Goal: Task Accomplishment & Management: Manage account settings

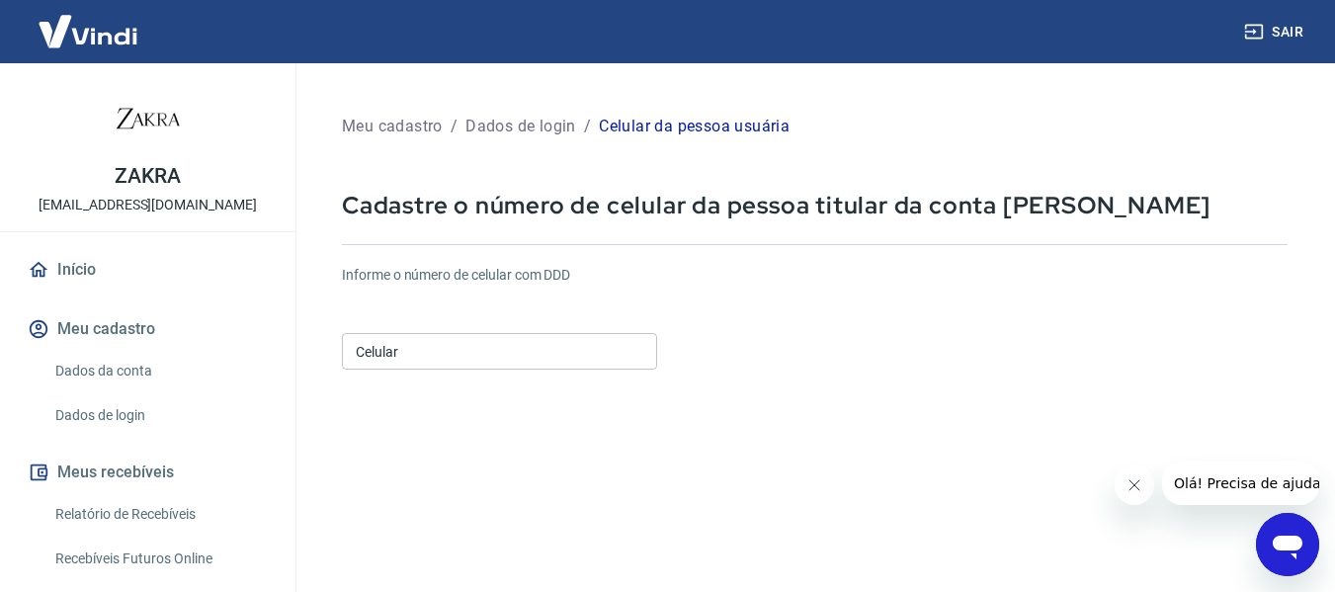
click at [523, 354] on input "Celular" at bounding box center [499, 351] width 315 height 37
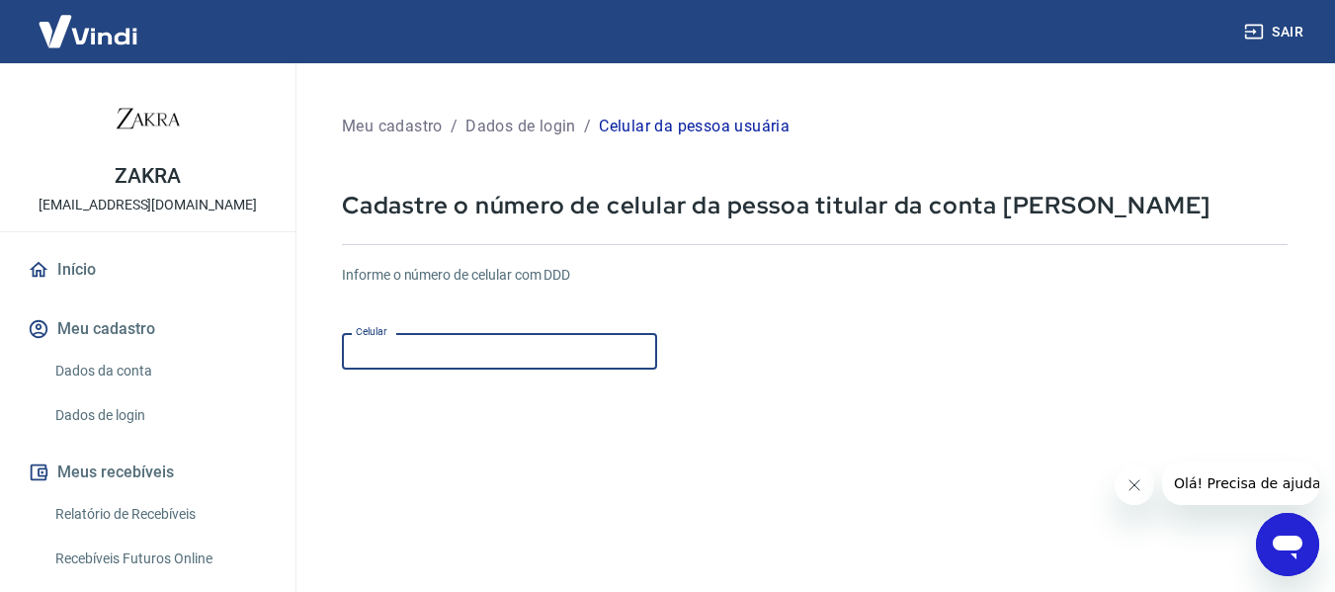
type input "[PHONE_NUMBER]"
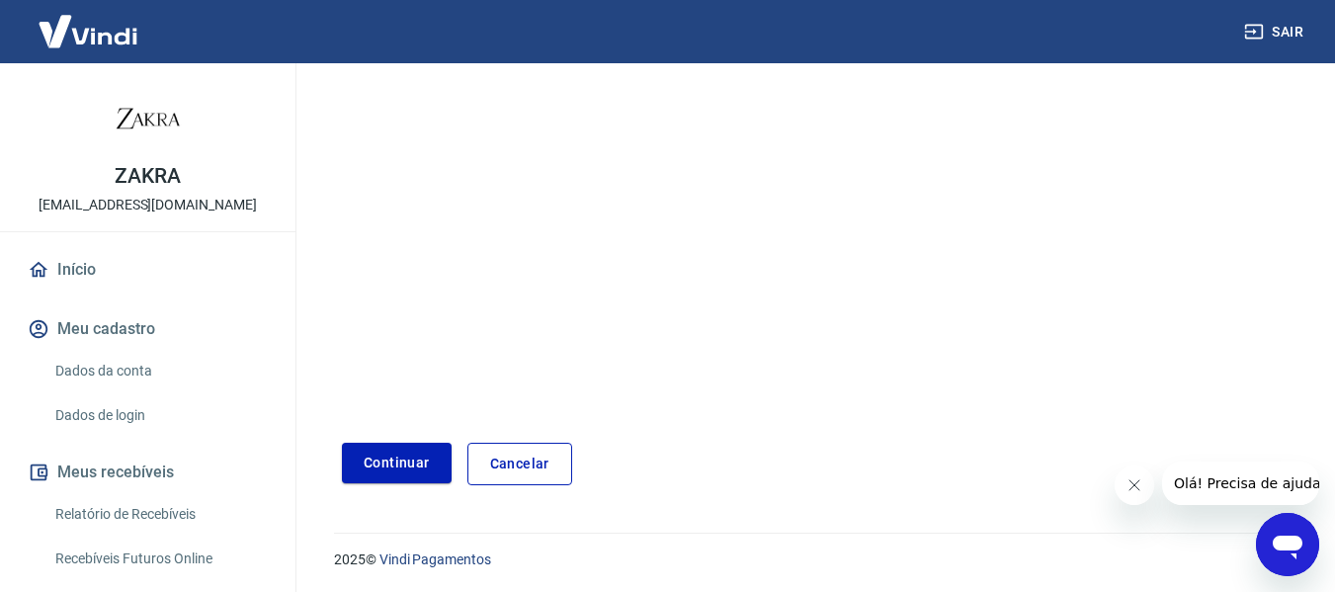
scroll to position [344, 0]
click at [420, 445] on button "Continuar" at bounding box center [397, 461] width 110 height 41
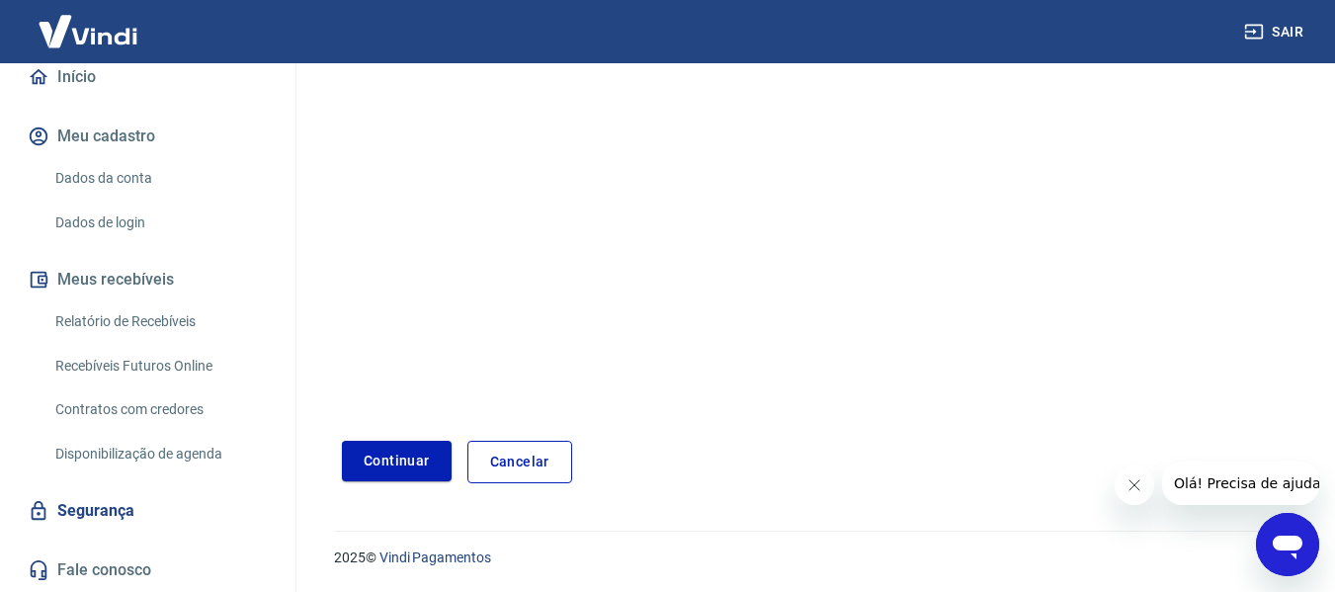
scroll to position [0, 0]
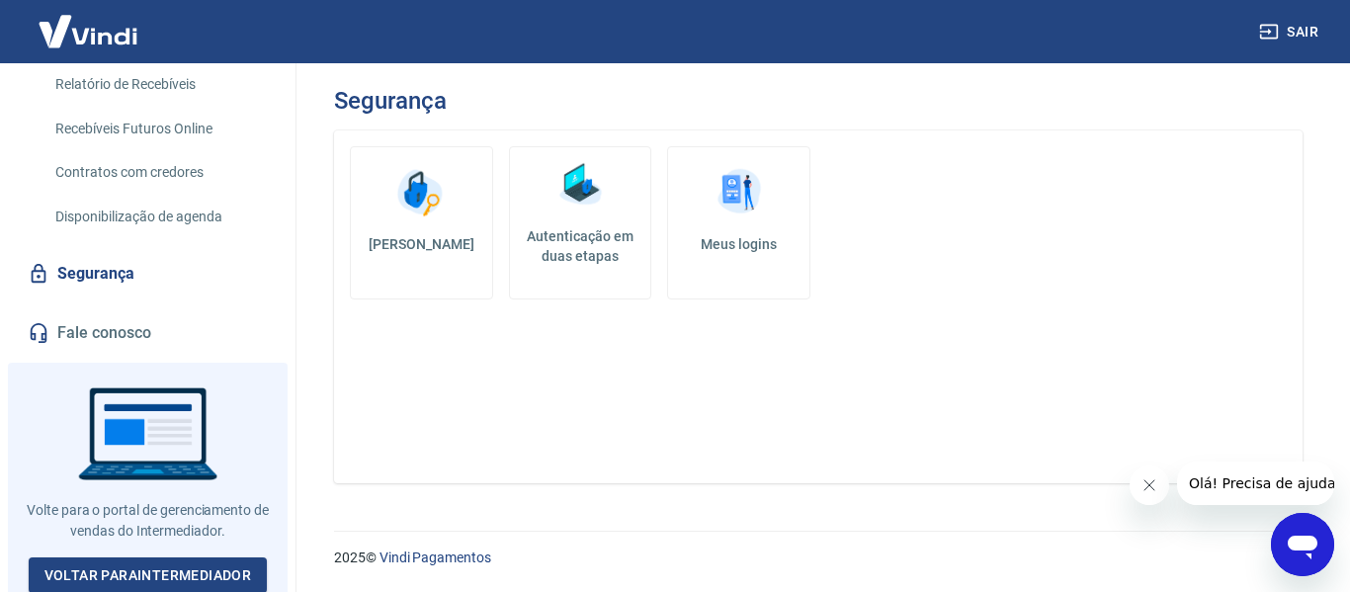
scroll to position [432, 0]
